Goal: Transaction & Acquisition: Purchase product/service

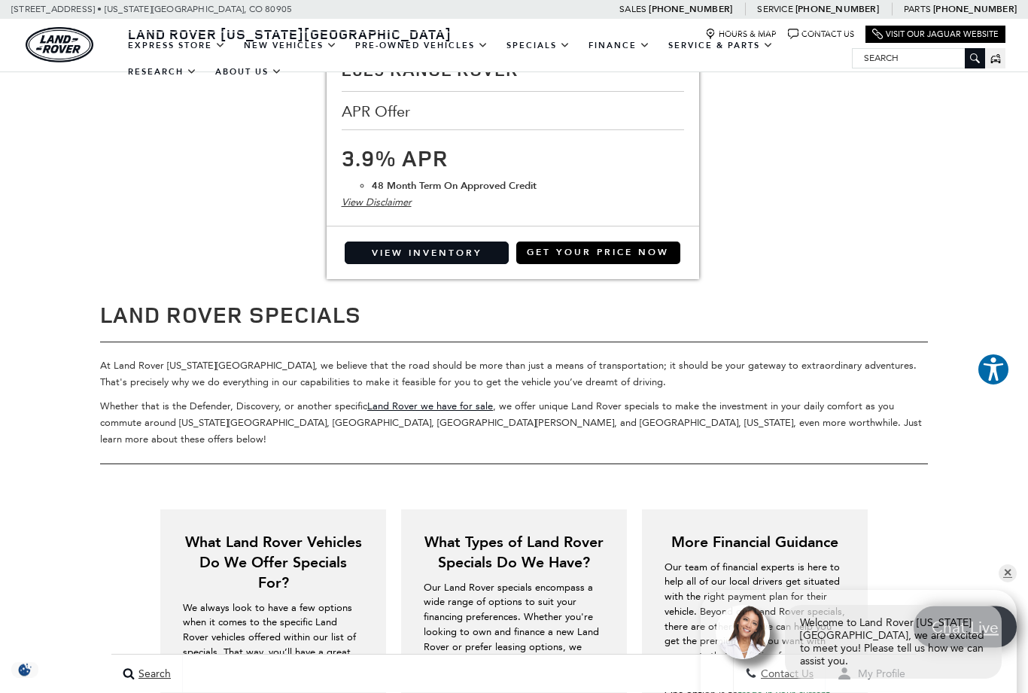
scroll to position [3041, 0]
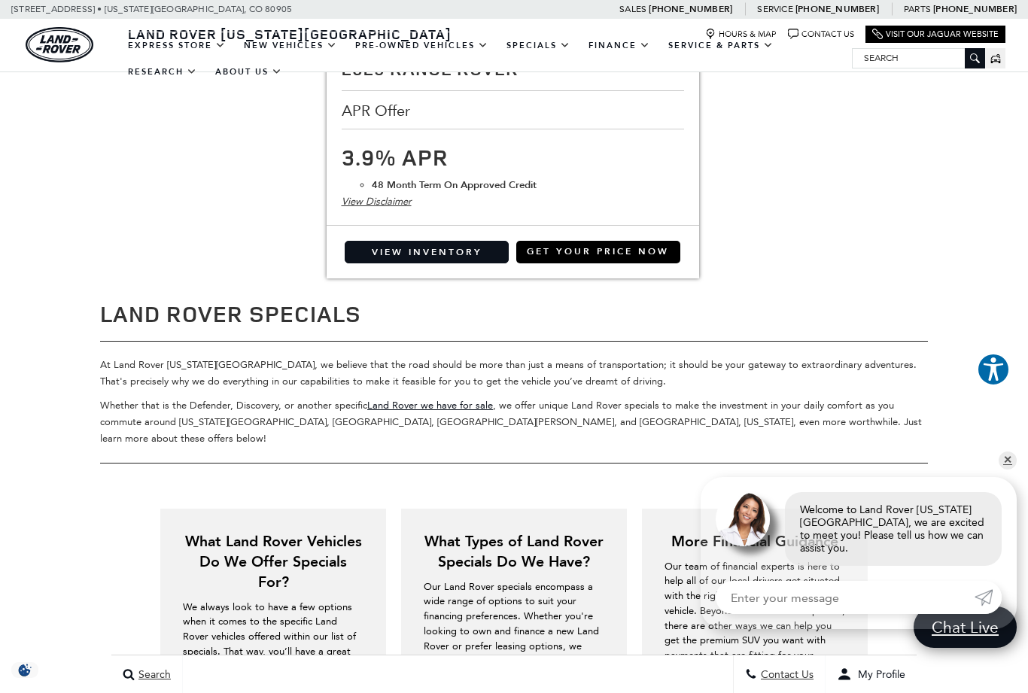
click at [394, 241] on link "View Inventory" at bounding box center [427, 252] width 164 height 23
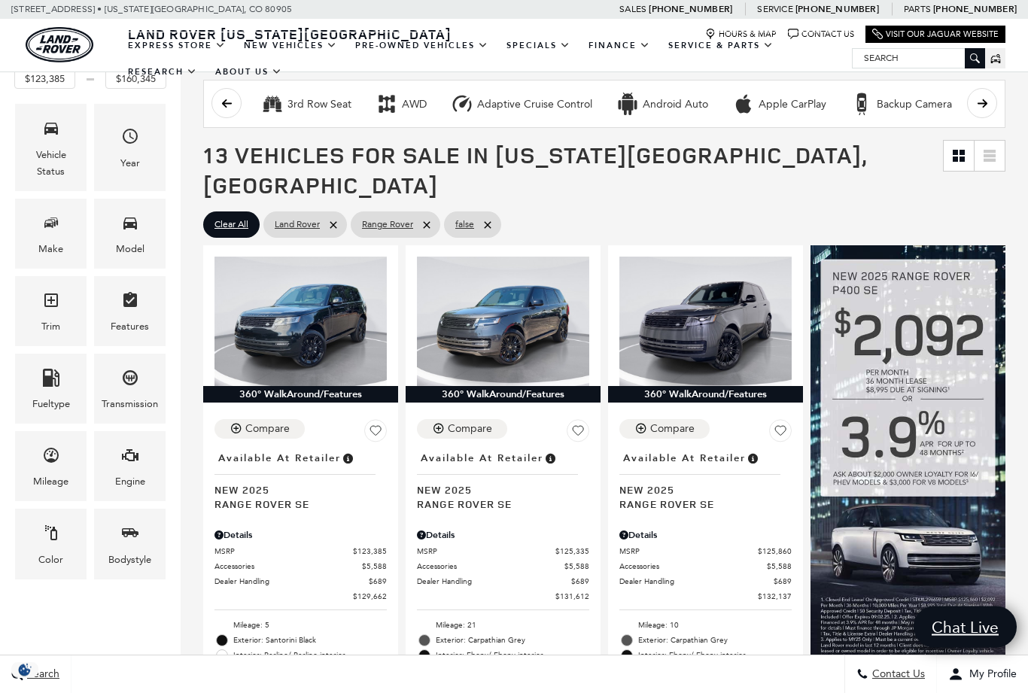
scroll to position [242, 0]
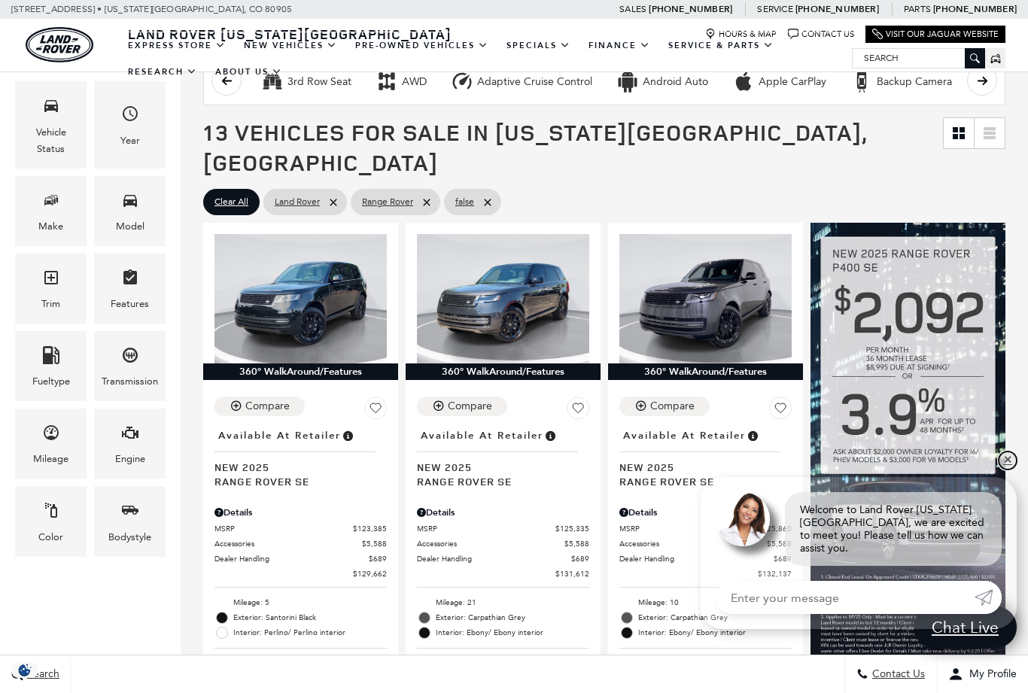
click at [1007, 470] on link "✕" at bounding box center [1008, 461] width 18 height 18
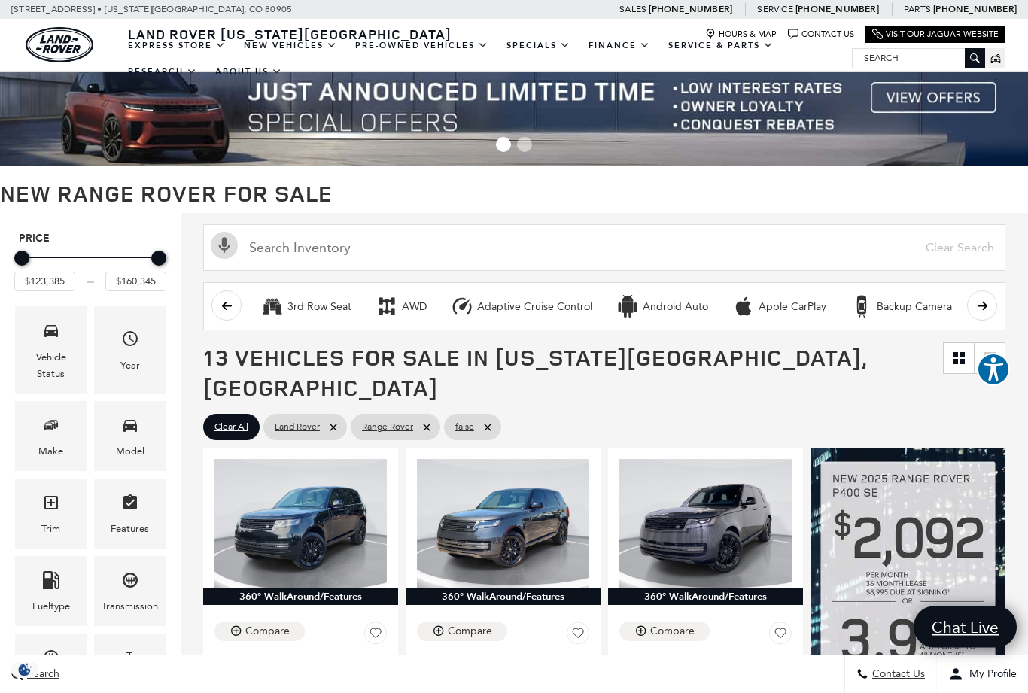
scroll to position [0, 0]
